Goal: Task Accomplishment & Management: Manage account settings

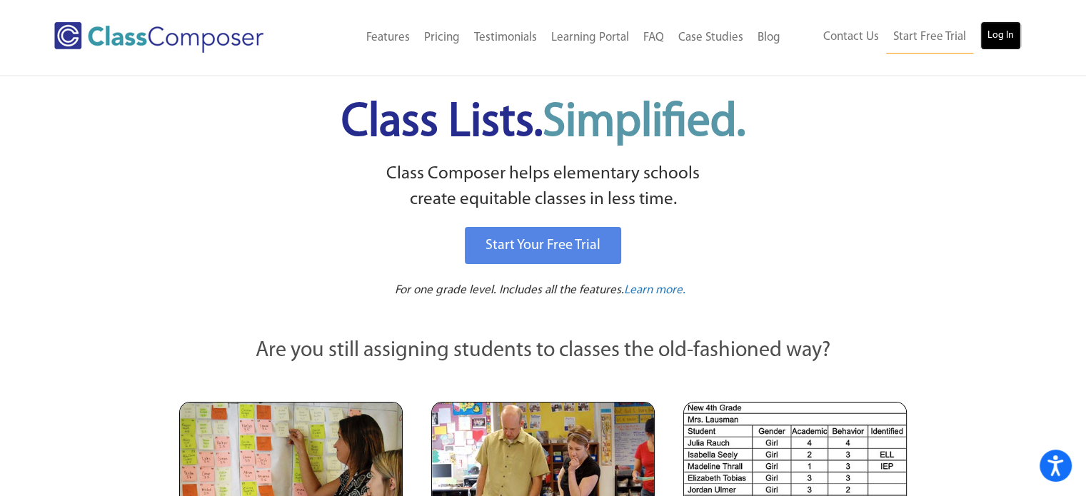
click at [1001, 36] on link "Log In" at bounding box center [1001, 35] width 41 height 29
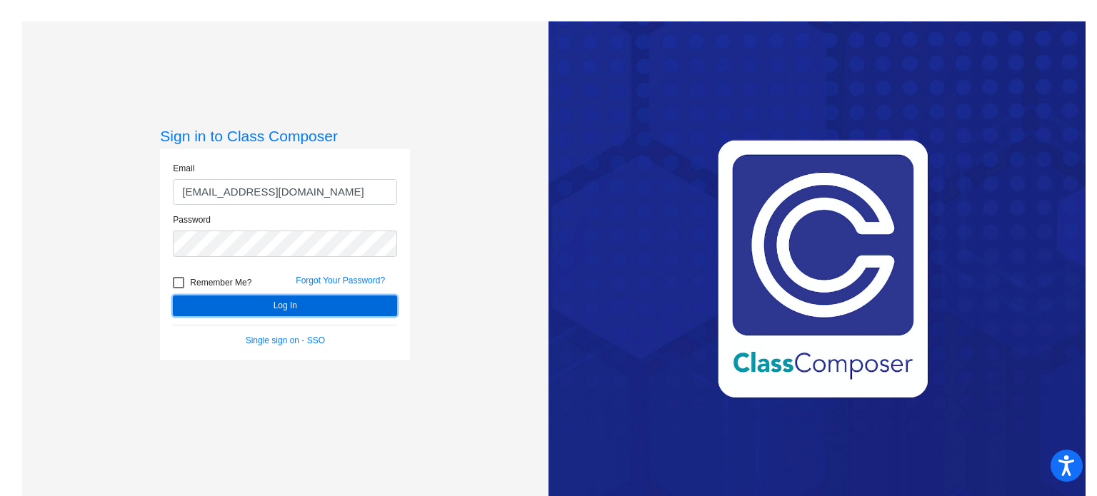
click at [271, 304] on button "Log In" at bounding box center [285, 306] width 224 height 21
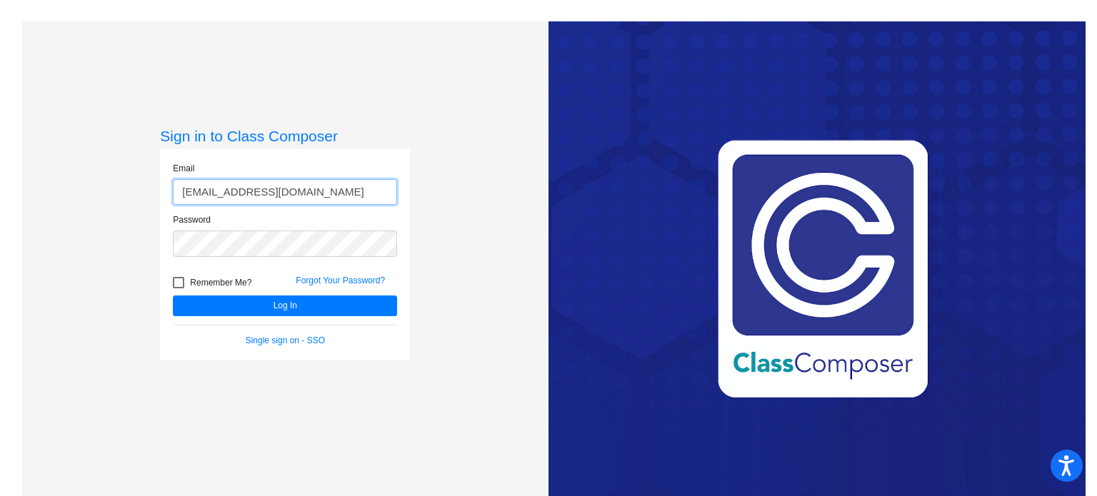
click at [286, 183] on input "[EMAIL_ADDRESS][DOMAIN_NAME]" at bounding box center [285, 192] width 224 height 26
type input "[EMAIL_ADDRESS][DOMAIN_NAME]"
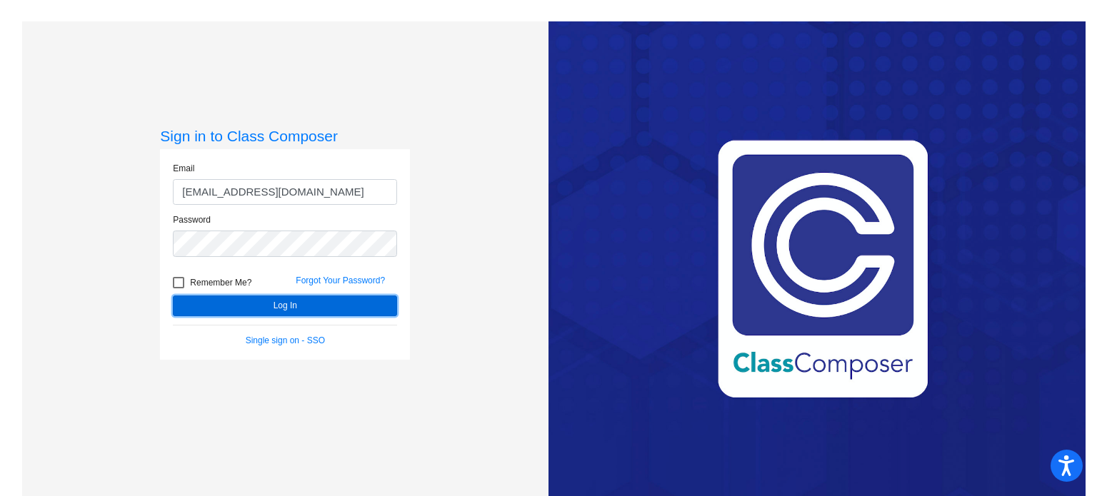
click at [266, 306] on button "Log In" at bounding box center [285, 306] width 224 height 21
